Goal: Information Seeking & Learning: Learn about a topic

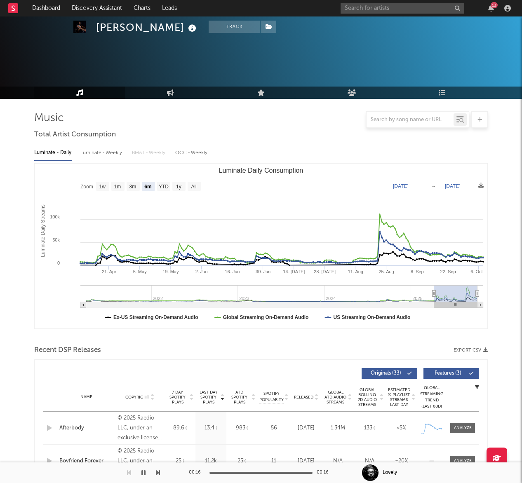
select select "6m"
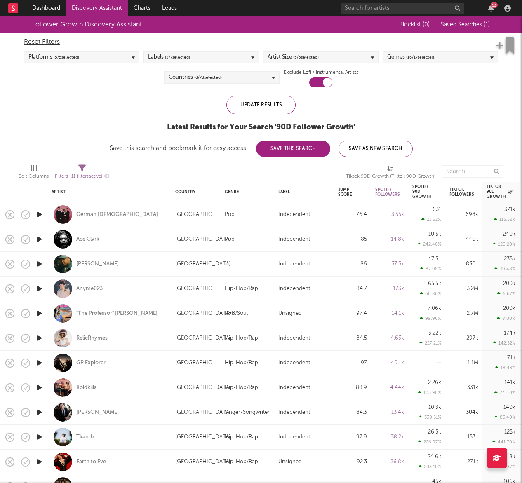
click at [86, 176] on span "( 11 filters active)" at bounding box center [86, 176] width 32 height 5
select select "or"
select select "between"
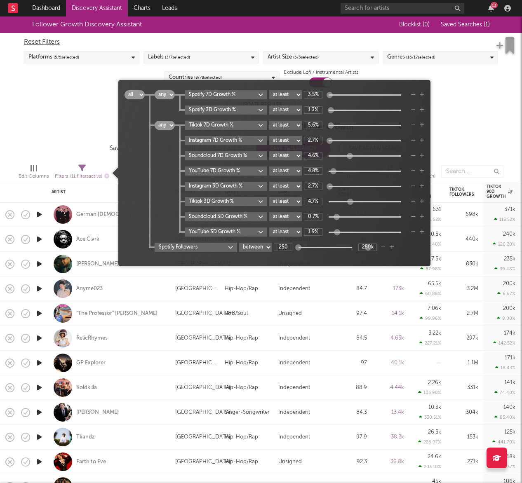
click at [86, 176] on span "( 11 filters active)" at bounding box center [86, 176] width 32 height 5
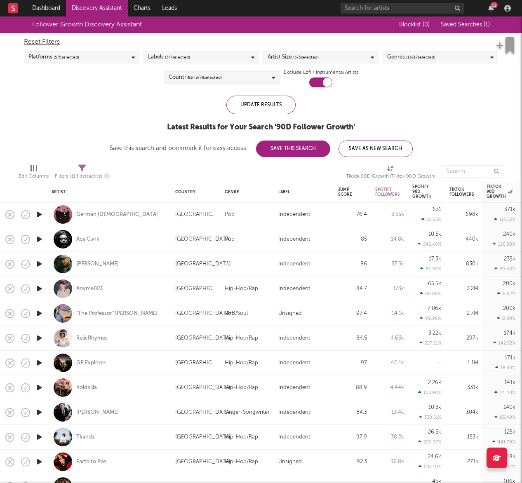
click at [37, 172] on div "Edit Columns" at bounding box center [34, 177] width 30 height 10
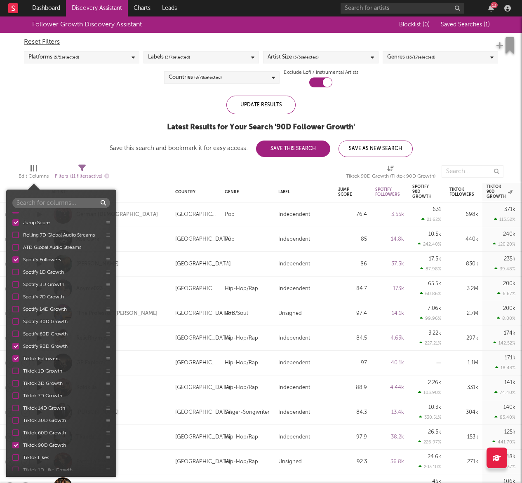
scroll to position [49, 0]
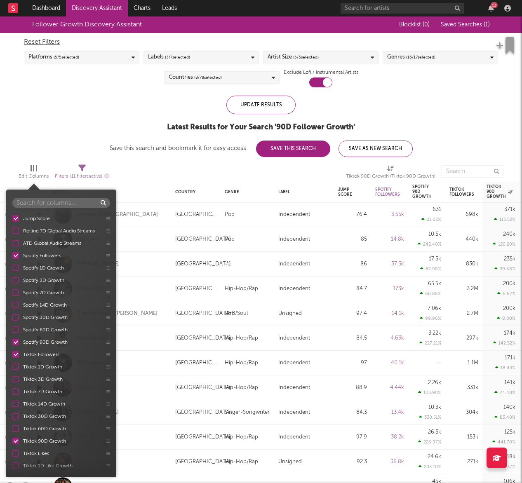
click at [20, 341] on label "Spotify 90D Growth" at bounding box center [55, 342] width 86 height 8
click at [12, 341] on input "Spotify 90D Growth" at bounding box center [12, 342] width 0 height 8
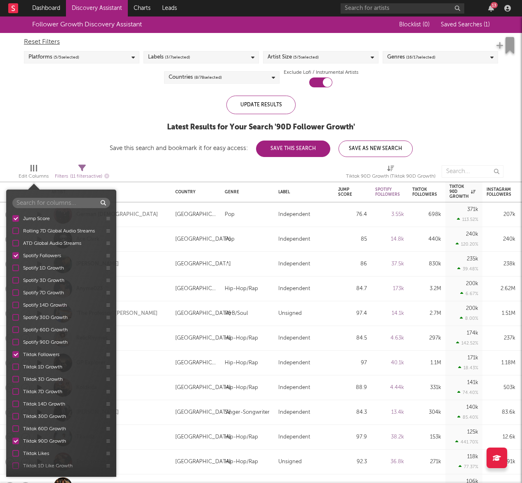
click at [15, 306] on div at bounding box center [15, 305] width 7 height 7
click at [12, 306] on input "Spotify 14D Growth" at bounding box center [12, 305] width 0 height 8
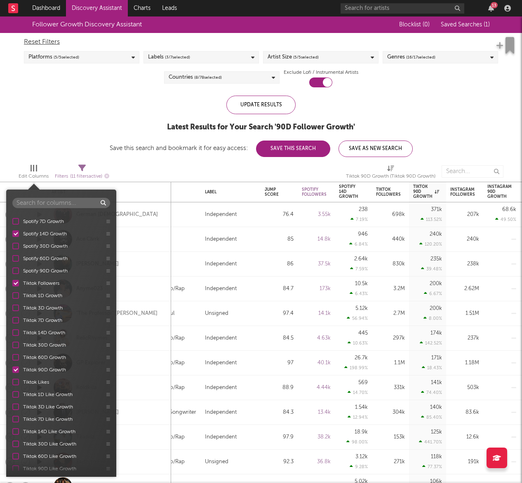
scroll to position [123, 0]
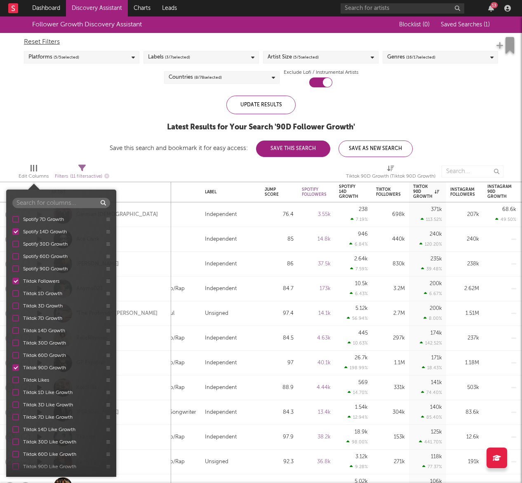
click at [15, 329] on div at bounding box center [15, 330] width 7 height 7
click at [12, 329] on input "Tiktok 14D Growth" at bounding box center [12, 331] width 0 height 8
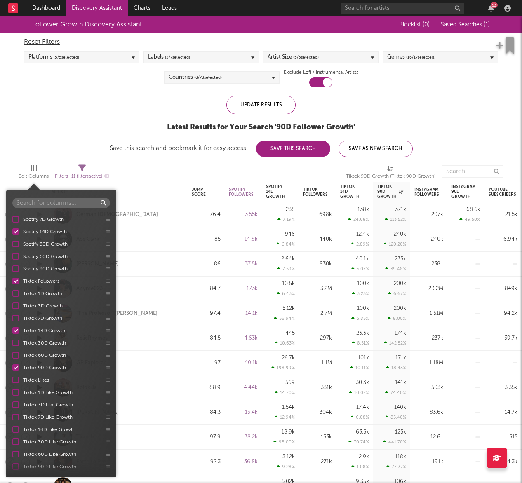
click at [14, 367] on div "Artist Country Genre Label Jump Score Rolling 7D Global Audio Streams ATD Globa…" at bounding box center [61, 341] width 110 height 258
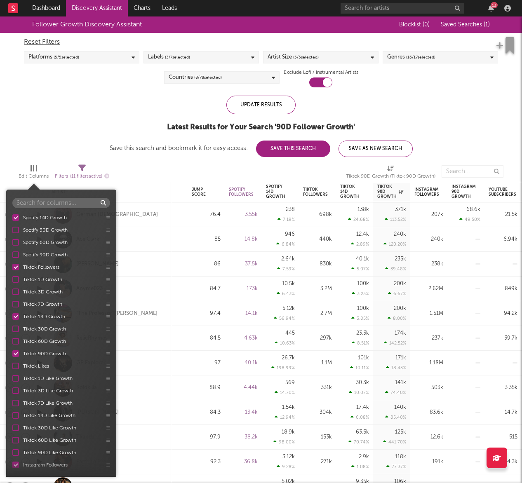
click at [15, 360] on div "Artist Country Genre Label Jump Score Rolling 7D Global Audio Streams ATD Globa…" at bounding box center [61, 341] width 110 height 258
click at [16, 356] on div at bounding box center [15, 353] width 7 height 7
click at [12, 356] on input "Tiktok 90D Growth" at bounding box center [12, 354] width 0 height 8
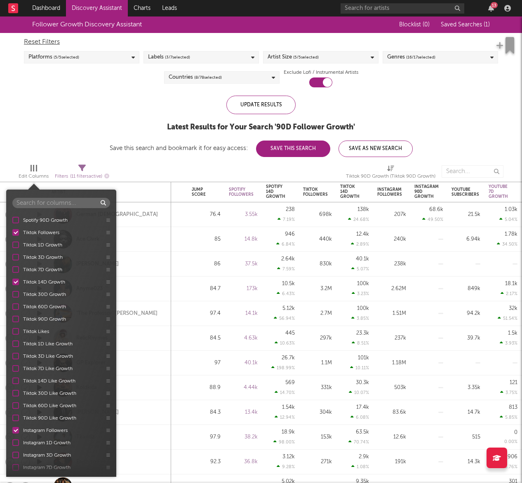
scroll to position [184, 0]
click at [16, 368] on div at bounding box center [15, 368] width 7 height 7
click at [12, 368] on input "Tiktok 14D Like Growth" at bounding box center [12, 368] width 0 height 8
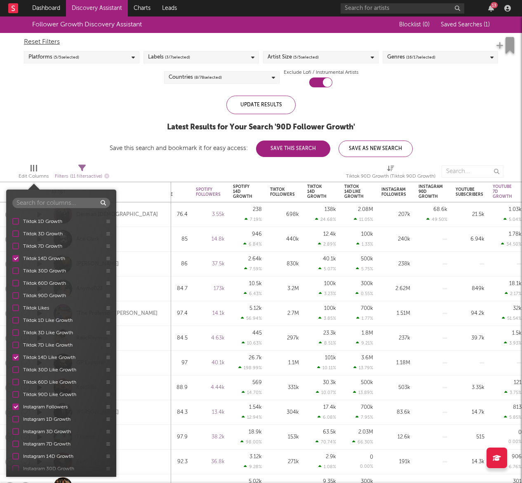
scroll to position [197, 0]
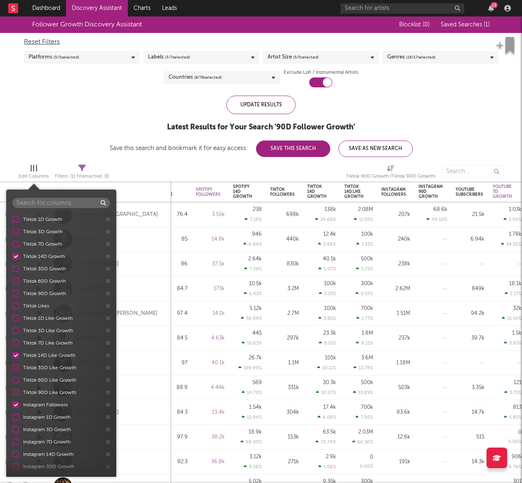
click at [15, 358] on div at bounding box center [15, 355] width 7 height 7
click at [12, 358] on input "Tiktok 14D Like Growth" at bounding box center [12, 355] width 0 height 8
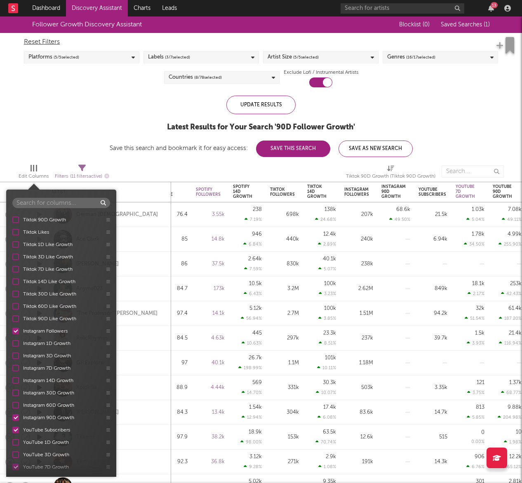
scroll to position [272, 0]
click at [15, 380] on div at bounding box center [15, 379] width 7 height 7
click at [12, 380] on input "Instagram 14D Growth" at bounding box center [12, 380] width 0 height 8
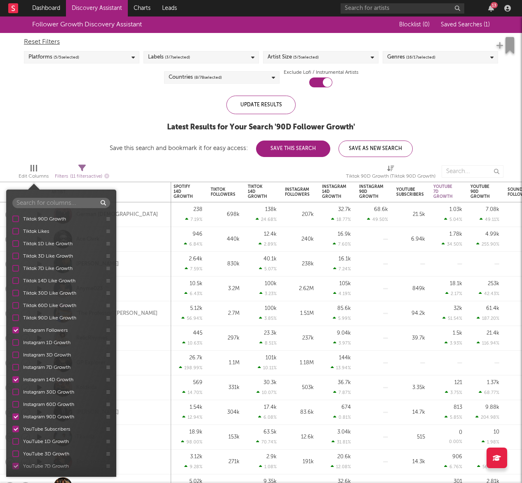
click at [15, 417] on div at bounding box center [15, 417] width 7 height 7
click at [12, 417] on input "Instagram 90D Growth" at bounding box center [12, 417] width 0 height 8
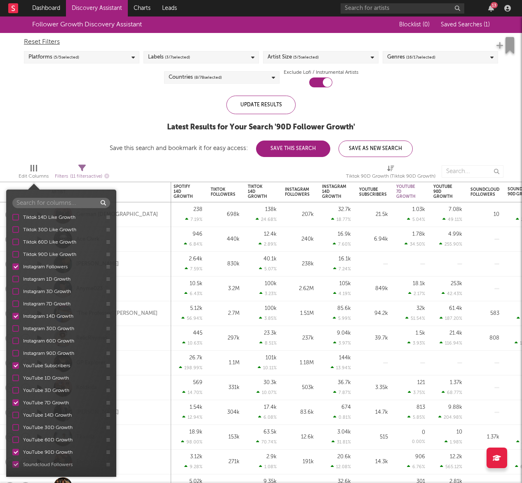
scroll to position [334, 0]
click at [16, 416] on div at bounding box center [15, 416] width 7 height 7
click at [12, 416] on input "YouTube 14D Growth" at bounding box center [12, 416] width 0 height 8
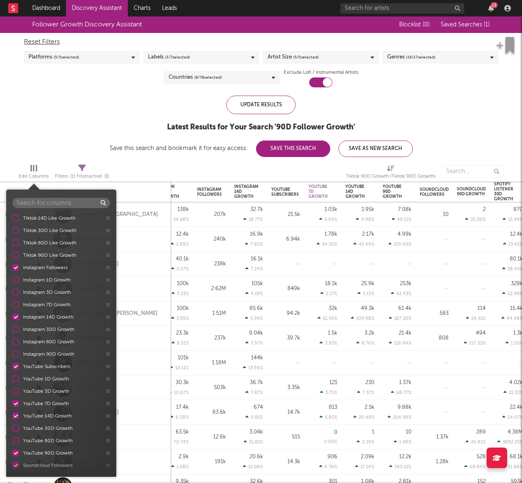
click at [16, 405] on div at bounding box center [15, 403] width 7 height 7
click at [12, 405] on input "YouTube 7D Growth" at bounding box center [12, 403] width 0 height 8
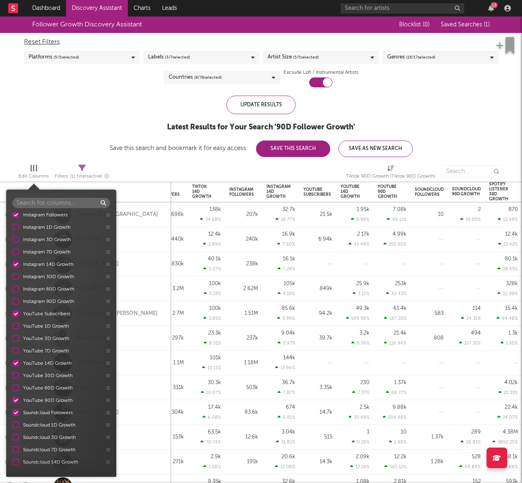
click at [16, 405] on div "YouTube 90D Growth" at bounding box center [61, 400] width 110 height 12
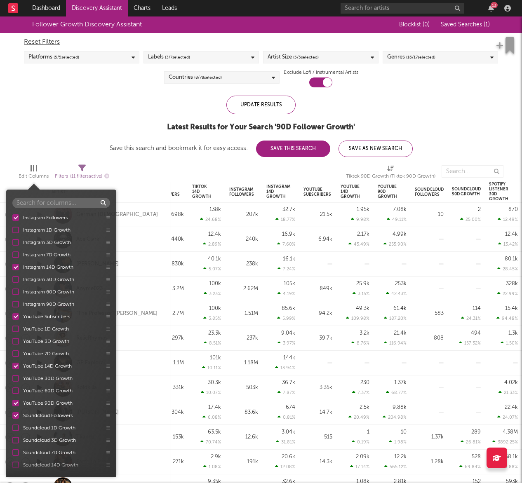
click at [16, 404] on div at bounding box center [15, 403] width 7 height 7
click at [12, 404] on input "YouTube 90D Growth" at bounding box center [12, 403] width 0 height 8
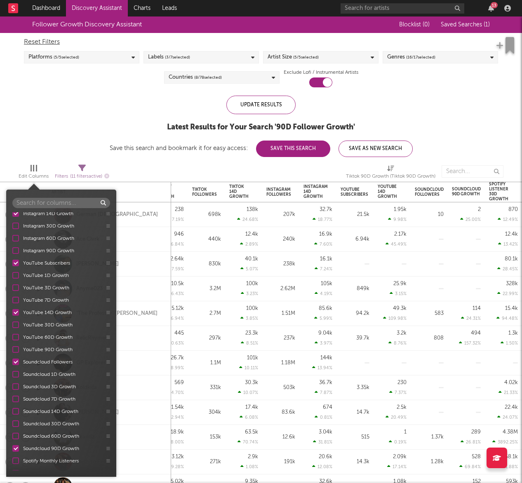
scroll to position [438, 0]
click at [16, 409] on div at bounding box center [15, 411] width 7 height 7
click at [12, 409] on input "Soundcloud 14D Growth" at bounding box center [12, 411] width 0 height 8
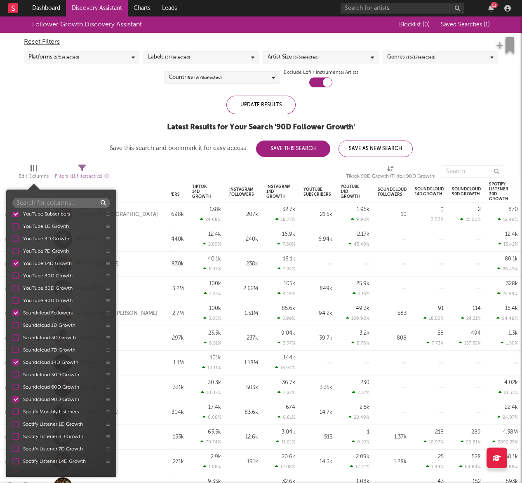
click at [14, 406] on div "Spotify Monthly Listeners" at bounding box center [61, 412] width 110 height 12
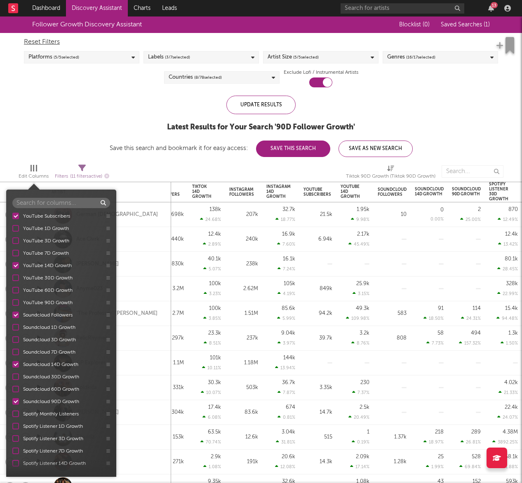
click at [16, 403] on div at bounding box center [15, 401] width 7 height 7
click at [12, 403] on input "Soundcloud 90D Growth" at bounding box center [12, 401] width 0 height 8
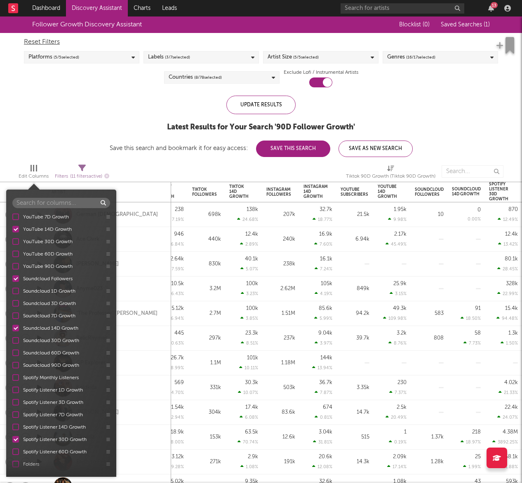
scroll to position [525, 0]
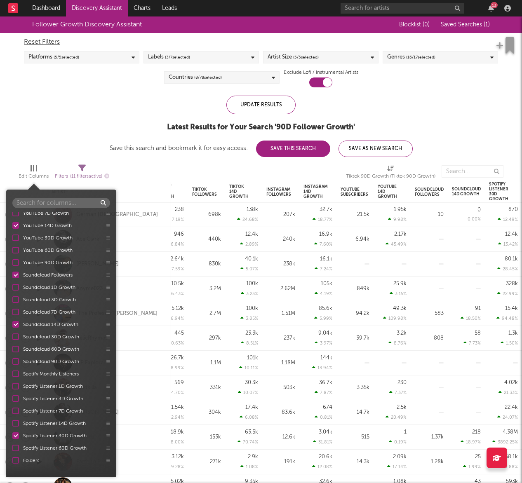
click at [16, 423] on div at bounding box center [15, 423] width 7 height 7
click at [12, 423] on input "Spotify Listener 14D Growth" at bounding box center [12, 423] width 0 height 8
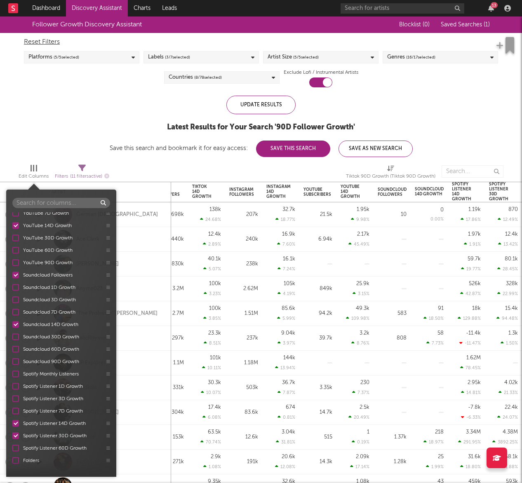
click at [17, 435] on div at bounding box center [15, 435] width 7 height 7
click at [12, 435] on input "Spotify Listener 30D Growth" at bounding box center [12, 436] width 0 height 8
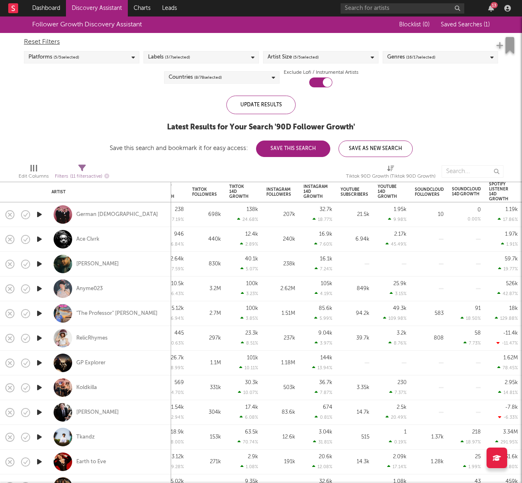
click at [81, 140] on div "Follower Growth Discovery Assistant Blocklist ( 0 ) Saved Searches ( 1 ) Reset …" at bounding box center [261, 86] width 522 height 141
click at [383, 148] on button "Save As New Search" at bounding box center [375, 149] width 74 height 16
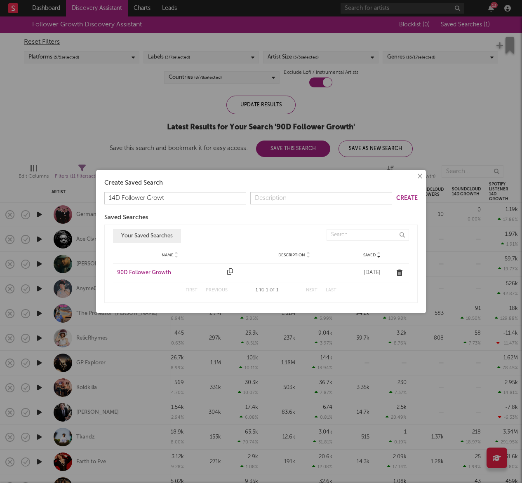
type input "14D Follower Growth"
click at [407, 197] on button "Create" at bounding box center [406, 198] width 21 height 6
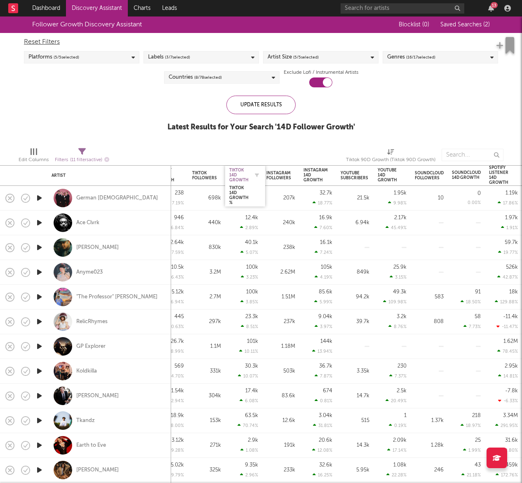
click at [239, 172] on div "Tiktok 14D Growth" at bounding box center [238, 175] width 19 height 15
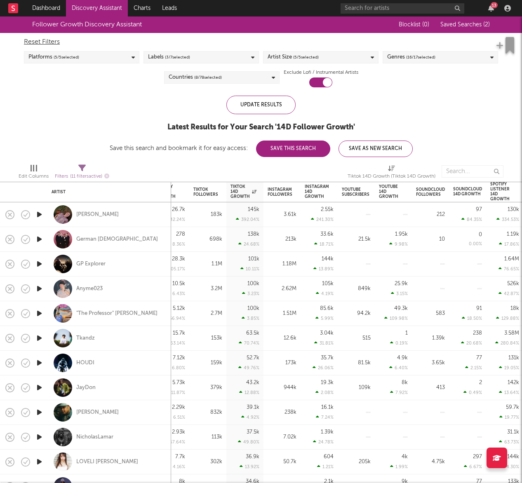
click at [148, 161] on div at bounding box center [168, 171] width 107 height 21
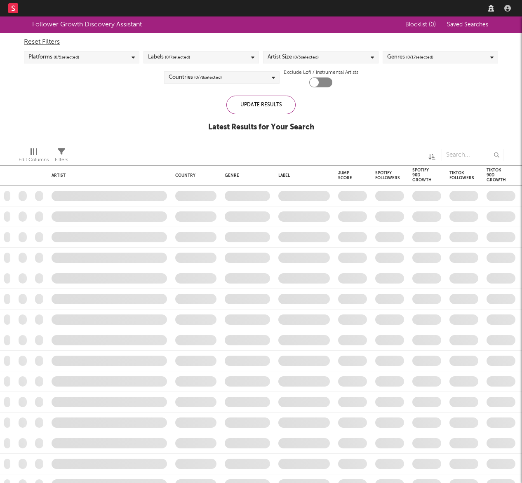
checkbox input "true"
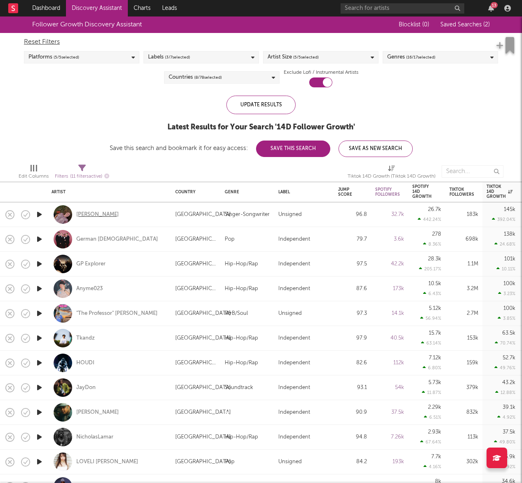
click at [82, 216] on div "[PERSON_NAME]" at bounding box center [97, 214] width 42 height 7
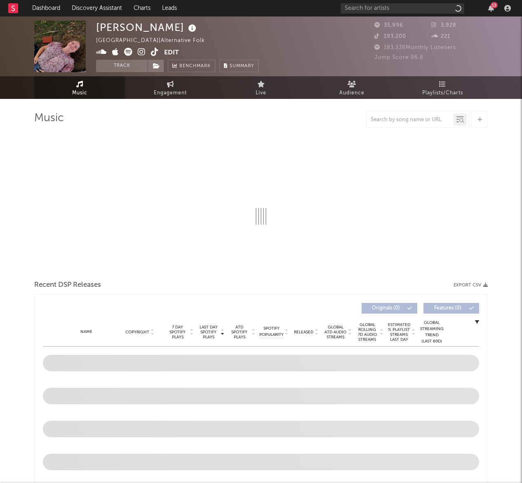
select select "1w"
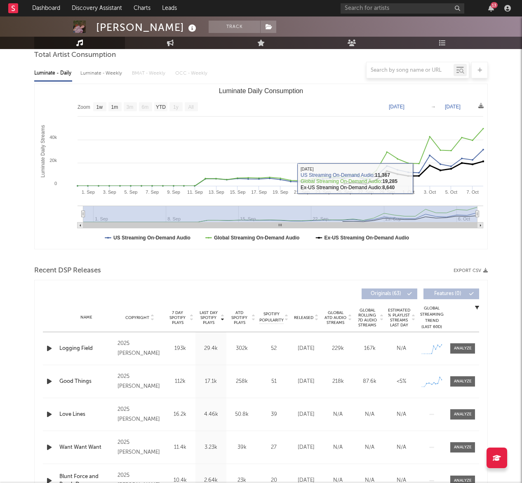
scroll to position [189, 0]
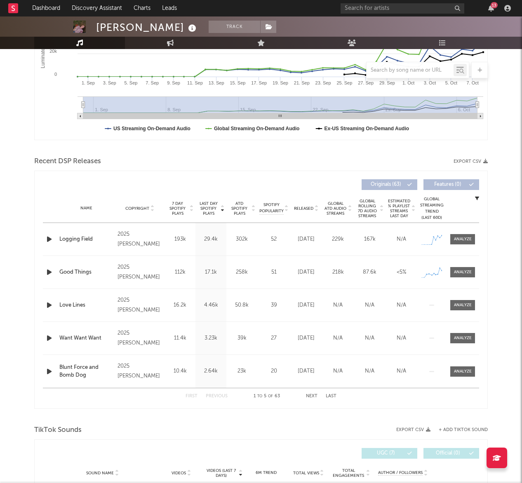
click at [54, 239] on div at bounding box center [50, 239] width 10 height 10
click at [48, 240] on icon "button" at bounding box center [49, 239] width 9 height 10
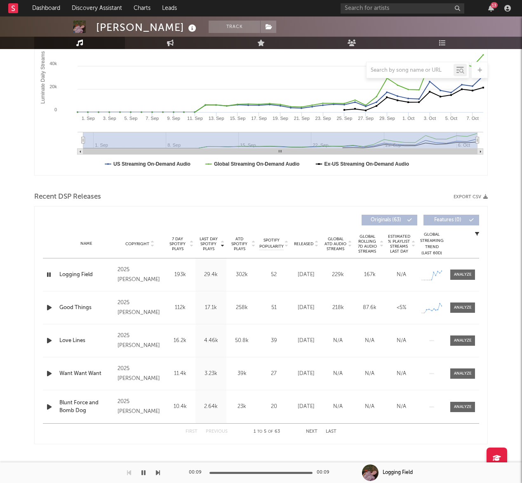
scroll to position [0, 0]
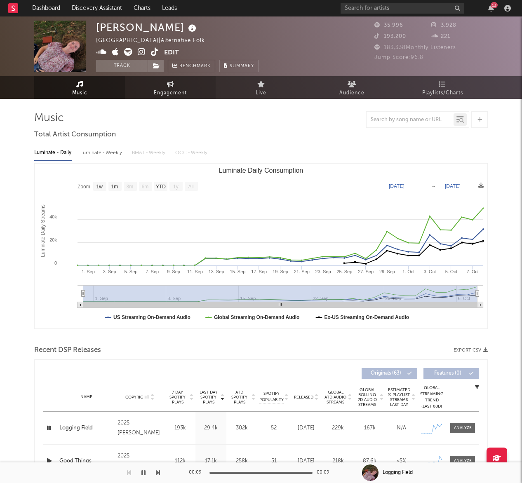
click at [162, 92] on span "Engagement" at bounding box center [170, 93] width 33 height 10
select select "1w"
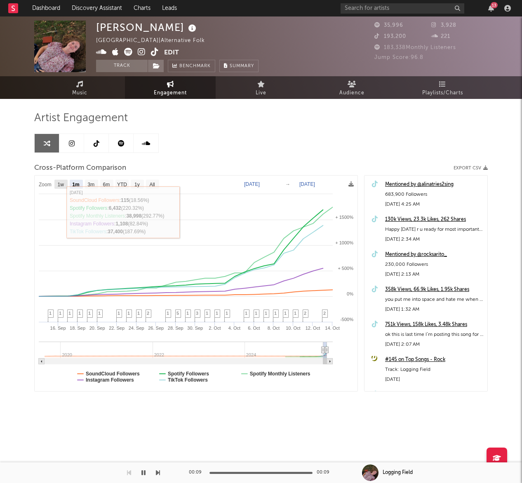
click at [63, 186] on text "1w" at bounding box center [61, 185] width 7 height 6
select select "1w"
type input "[DATE]"
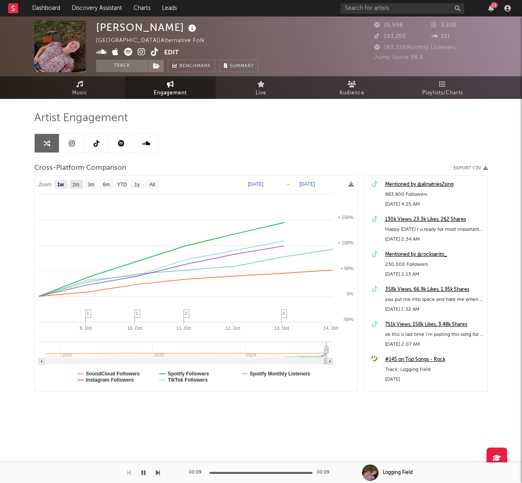
click at [75, 185] on text "1m" at bounding box center [76, 185] width 7 height 6
select select "1m"
type input "[DATE]"
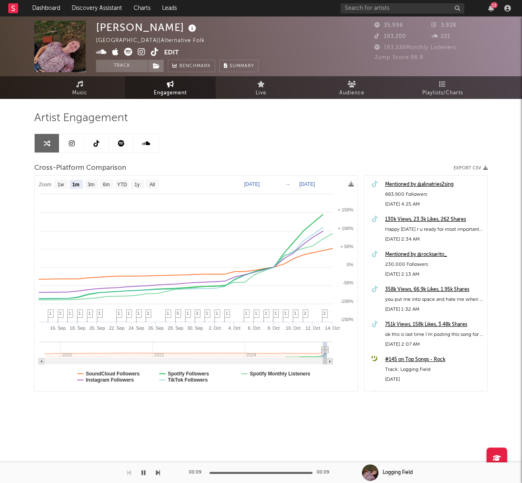
select select "1m"
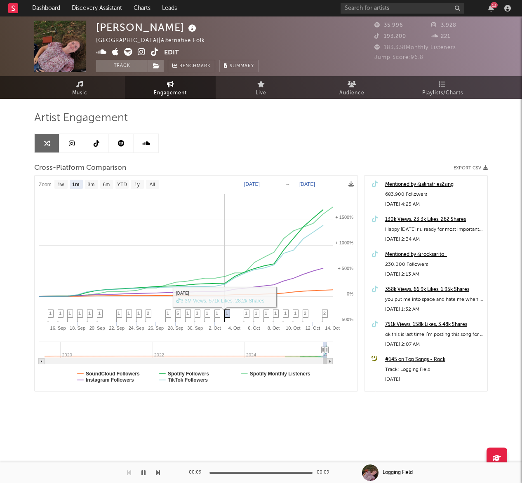
click at [225, 315] on icon at bounding box center [227, 316] width 6 height 13
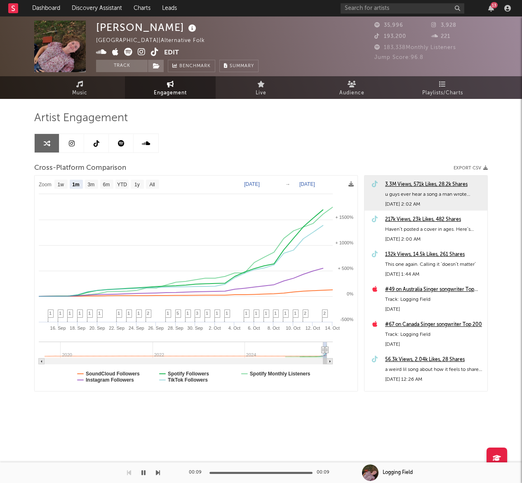
click at [437, 184] on div "3.3M Views, 571k Likes, 28.2k Shares" at bounding box center [434, 185] width 98 height 10
click at [101, 139] on link at bounding box center [96, 143] width 25 height 19
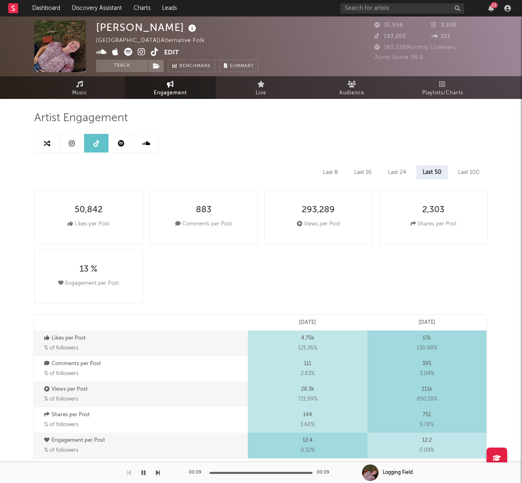
select select "1w"
click at [48, 146] on icon at bounding box center [47, 143] width 7 height 7
select select "1m"
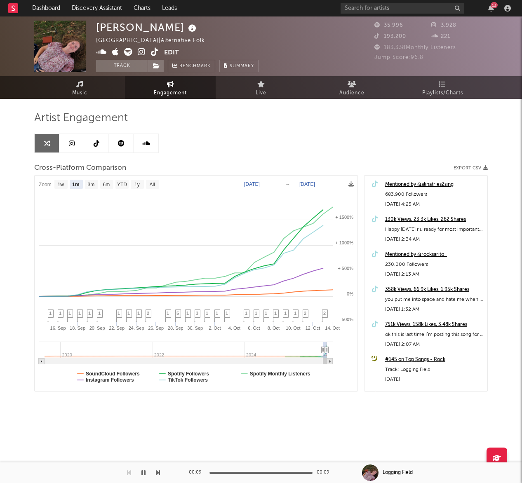
click at [96, 143] on icon at bounding box center [97, 143] width 6 height 7
select select "1w"
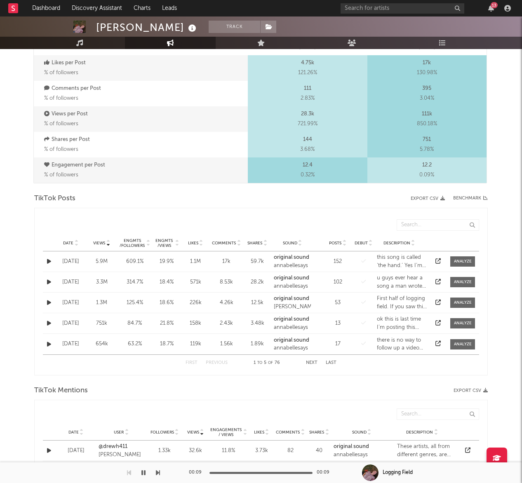
scroll to position [282, 0]
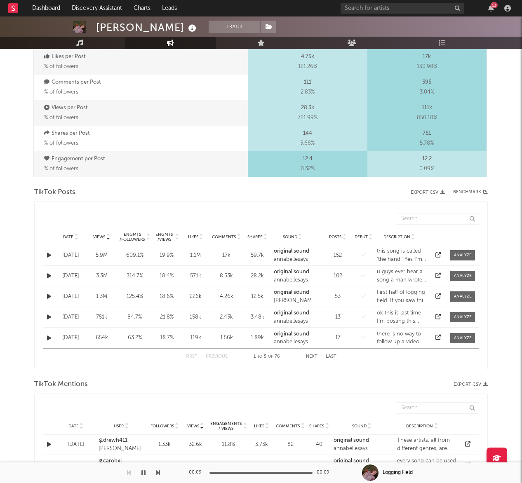
click at [433, 256] on div at bounding box center [438, 255] width 12 height 8
click at [438, 254] on icon at bounding box center [437, 254] width 5 height 5
